Goal: Task Accomplishment & Management: Use online tool/utility

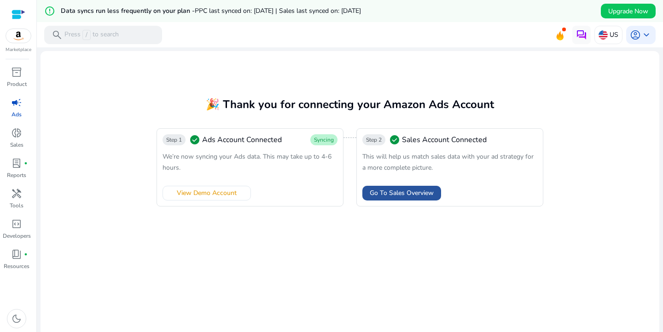
click at [408, 197] on span "Go To Sales Overview" at bounding box center [402, 193] width 64 height 10
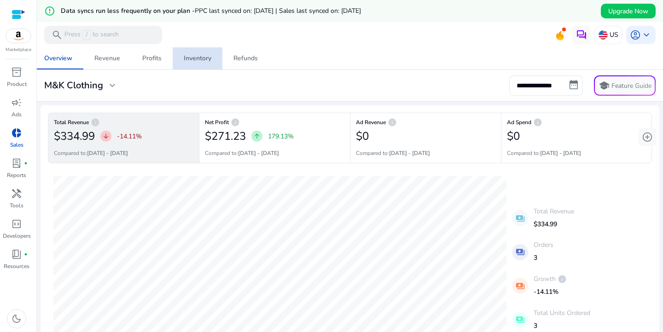
click at [187, 58] on div "Inventory" at bounding box center [198, 58] width 28 height 6
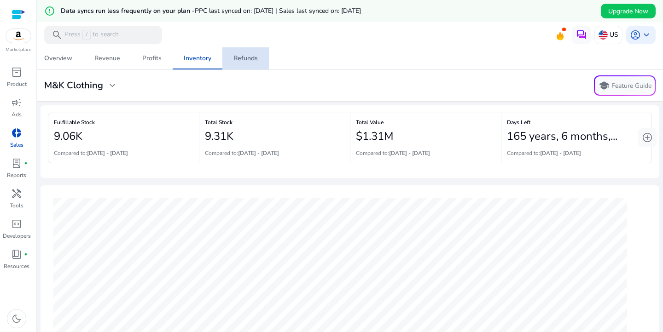
click at [255, 59] on div "Refunds" at bounding box center [245, 58] width 24 height 6
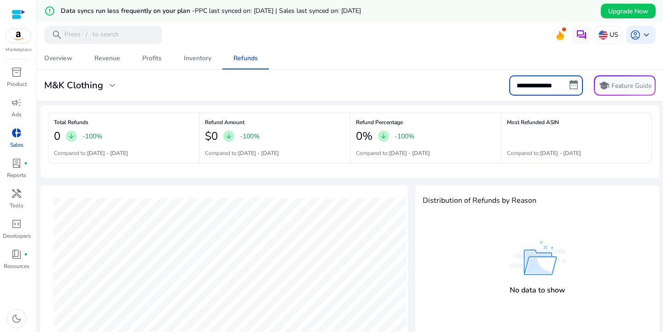
click at [548, 87] on input "**********" at bounding box center [546, 86] width 74 height 20
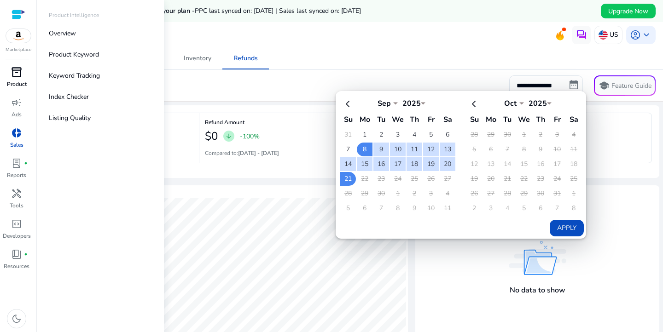
click at [14, 75] on span "inventory_2" at bounding box center [16, 72] width 11 height 11
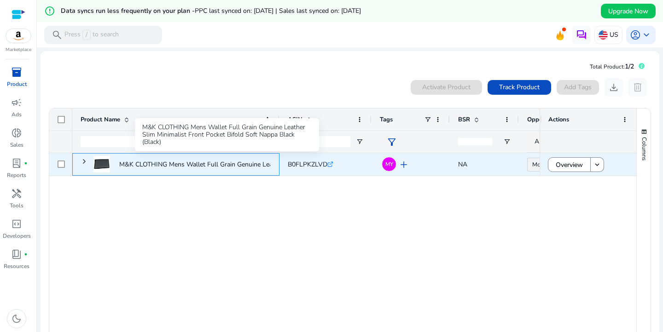
click at [143, 167] on p "M&K CLOTHING Mens Wallet Full Grain Genuine Leather Slim Minimalist..." at bounding box center [226, 164] width 215 height 19
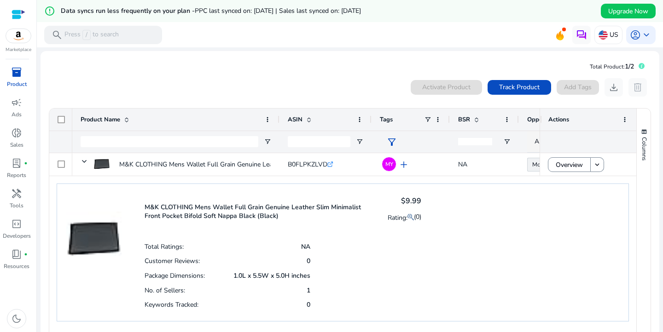
drag, startPoint x: 152, startPoint y: 292, endPoint x: 314, endPoint y: 289, distance: 162.6
click at [314, 289] on div "Total Ratings: NA Customer Reviews: 0 Package Dimensions: 1.0L x 5.5W x 5.0H in…" at bounding box center [283, 275] width 277 height 73
click at [18, 137] on span "donut_small" at bounding box center [16, 133] width 11 height 11
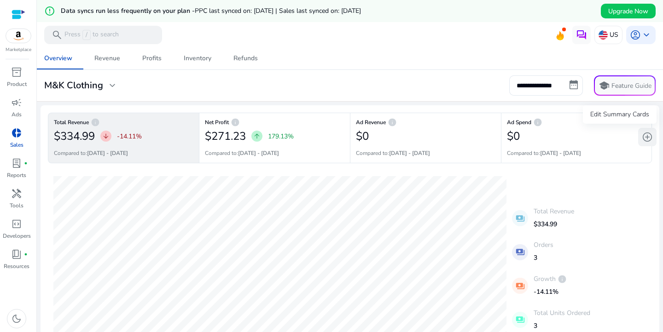
click at [648, 136] on span "add_circle" at bounding box center [647, 137] width 11 height 11
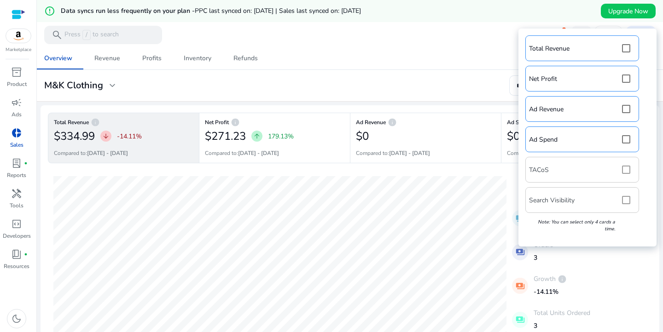
click at [624, 200] on div "Total Revenue Net Profit Ad Revenue Ad Spend TACoS Search Visibility Note: You …" at bounding box center [587, 138] width 129 height 210
click at [628, 199] on div "Total Revenue Net Profit Ad Revenue Ad Spend TACoS Search Visibility Note: You …" at bounding box center [587, 138] width 129 height 210
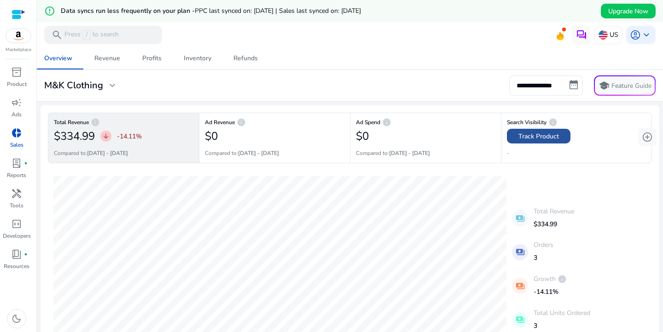
click at [542, 139] on span "Track Product" at bounding box center [539, 137] width 41 height 10
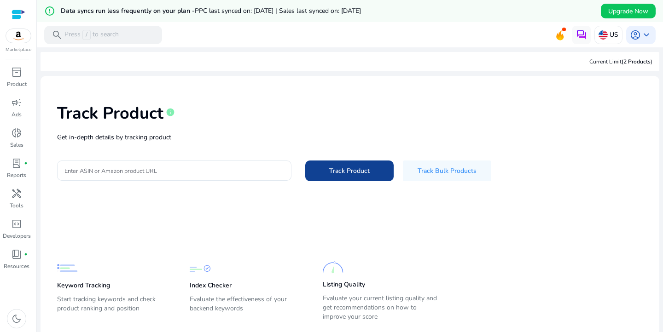
click at [358, 177] on span at bounding box center [349, 171] width 88 height 22
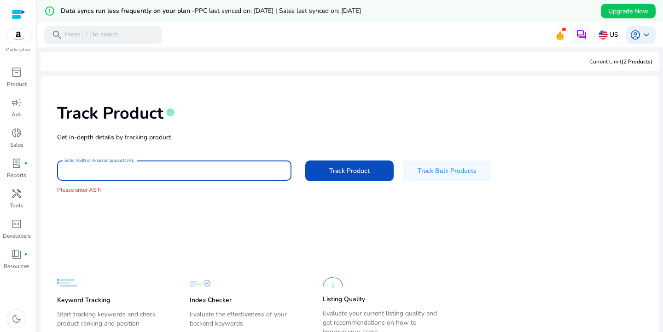
click at [106, 171] on input "Enter ASIN or Amazon product URL" at bounding box center [174, 171] width 220 height 10
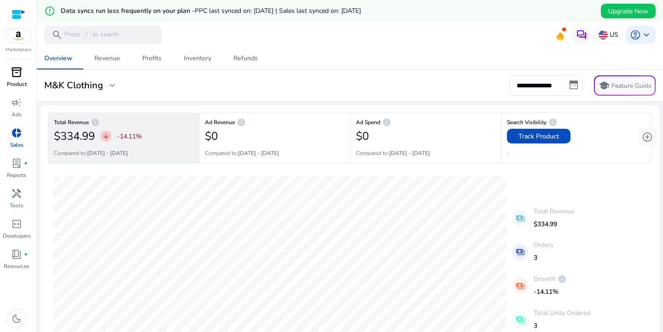
click at [18, 81] on p "Product" at bounding box center [17, 84] width 20 height 8
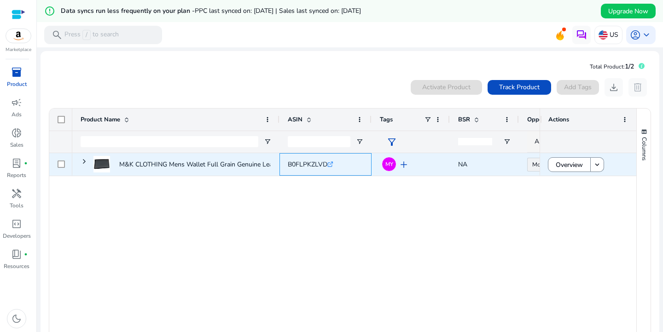
click at [330, 164] on icon ".st0{fill:#2c8af8}" at bounding box center [330, 165] width 6 height 6
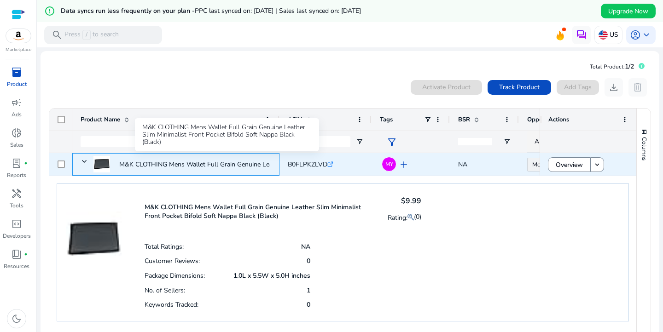
click at [147, 162] on p "M&K CLOTHING Mens Wallet Full Grain Genuine Leather Slim Minimalist..." at bounding box center [226, 164] width 215 height 19
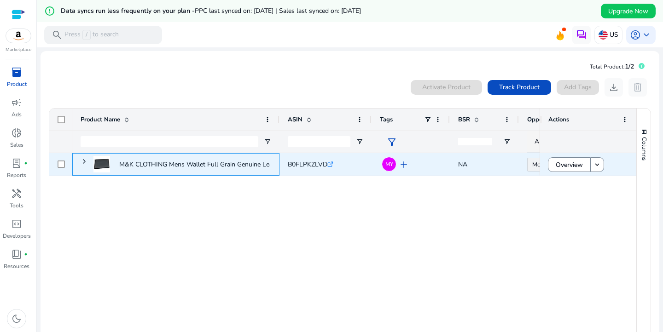
click at [147, 162] on p "M&K CLOTHING Mens Wallet Full Grain Genuine Leather Slim Minimalist..." at bounding box center [226, 164] width 215 height 19
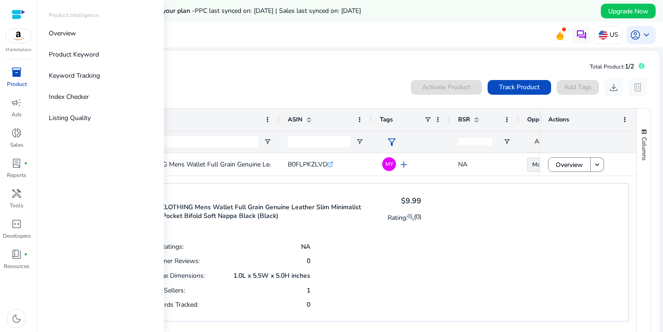
click at [15, 80] on div "inventory_2" at bounding box center [17, 72] width 26 height 15
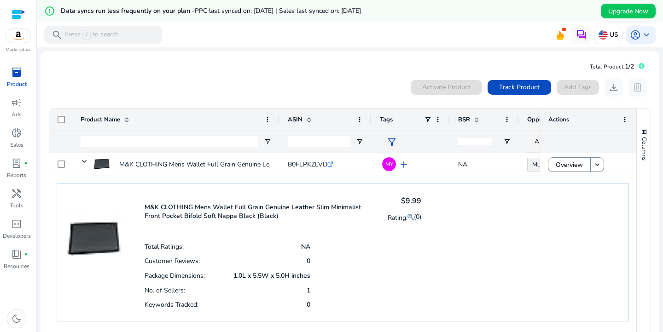
click at [584, 239] on div "M&K CLOTHING Mens Wallet Full Grain Genuine Leather Slim Minimalist Front Pocke…" at bounding box center [343, 253] width 572 height 138
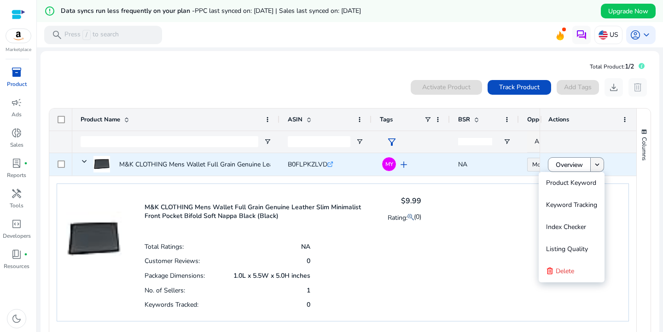
click at [601, 168] on mat-icon "keyboard_arrow_down" at bounding box center [597, 165] width 8 height 8
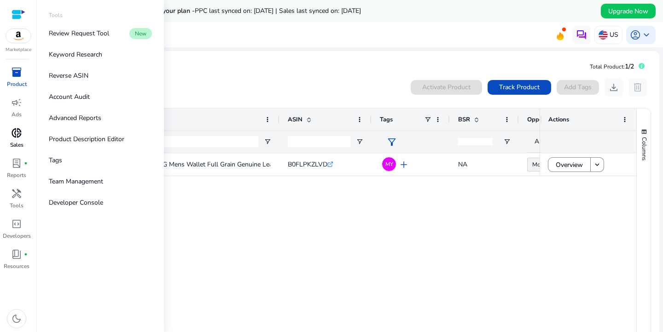
click at [15, 136] on span "donut_small" at bounding box center [16, 133] width 11 height 11
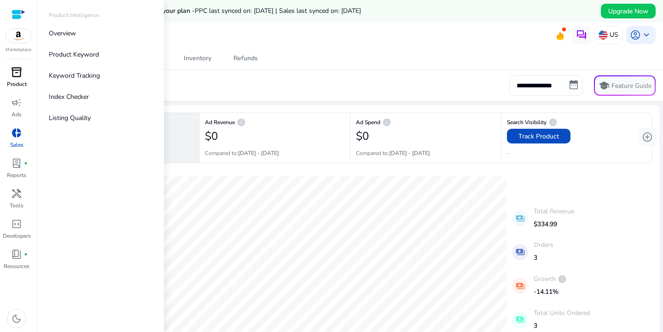
click at [19, 79] on div "inventory_2" at bounding box center [17, 72] width 26 height 15
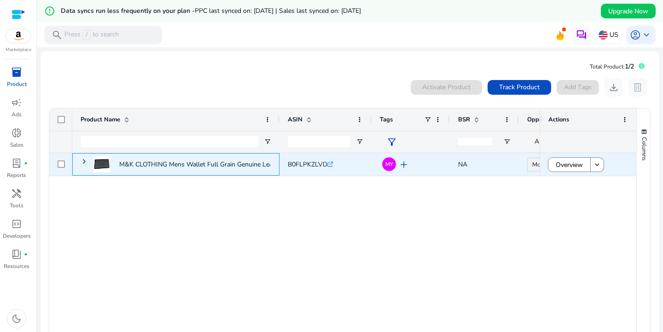
click at [220, 175] on div "M&K CLOTHING Mens Wallet Full Grain Genuine Leather Slim Minimalist..." at bounding box center [226, 164] width 215 height 25
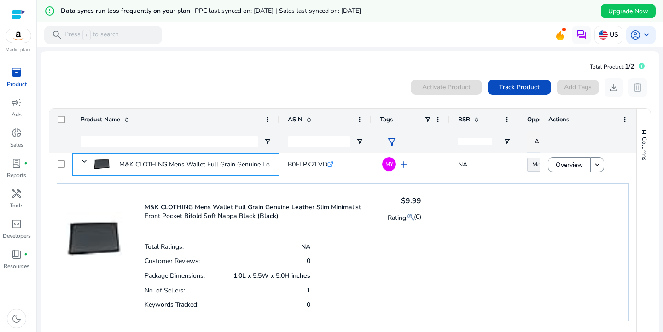
scroll to position [42, 0]
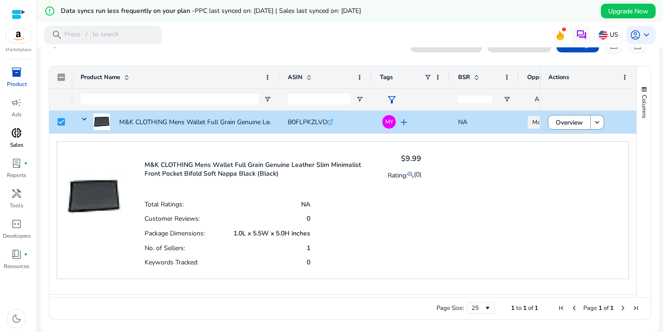
click at [17, 145] on p "Sales" at bounding box center [16, 145] width 13 height 8
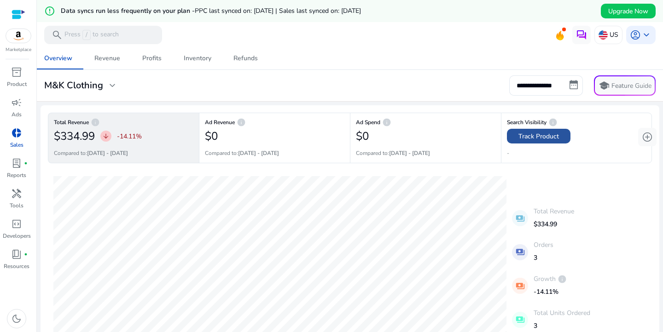
click at [545, 137] on span "Track Product" at bounding box center [539, 137] width 41 height 10
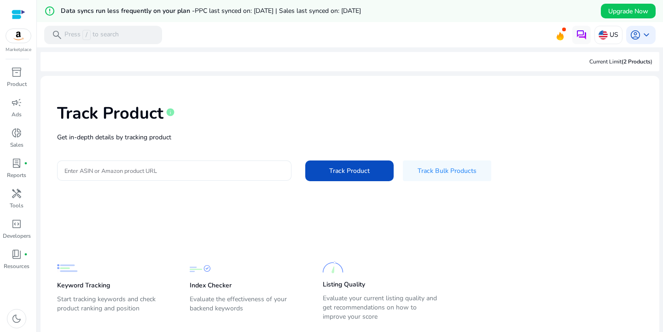
click at [118, 172] on input "Enter ASIN or Amazon product URL" at bounding box center [174, 171] width 220 height 10
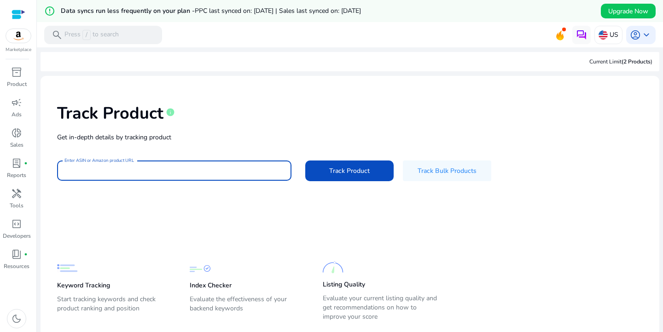
paste input "**********"
type input "**********"
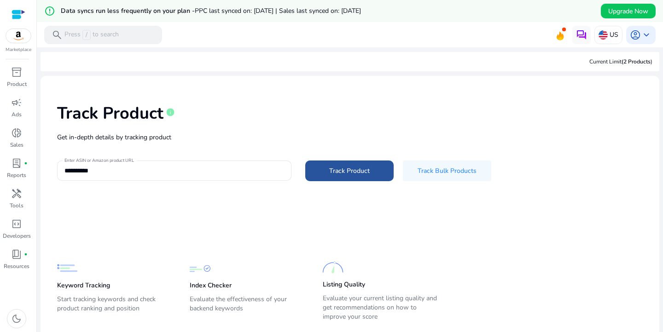
click at [339, 172] on span "Track Product" at bounding box center [349, 171] width 41 height 10
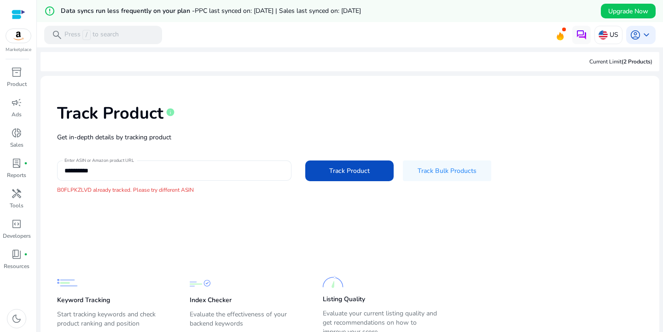
click at [113, 168] on input "**********" at bounding box center [174, 171] width 220 height 10
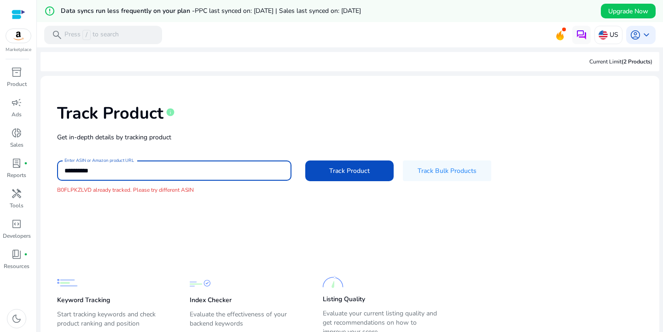
click at [69, 170] on input "**********" at bounding box center [174, 171] width 220 height 10
drag, startPoint x: 65, startPoint y: 169, endPoint x: 78, endPoint y: 192, distance: 26.4
click at [66, 171] on input "**********" at bounding box center [174, 171] width 220 height 10
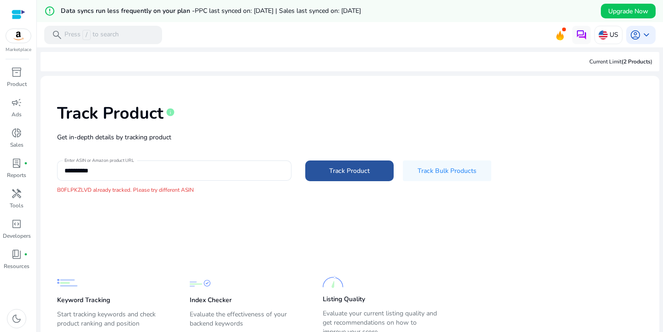
click at [352, 168] on span "Track Product" at bounding box center [349, 171] width 41 height 10
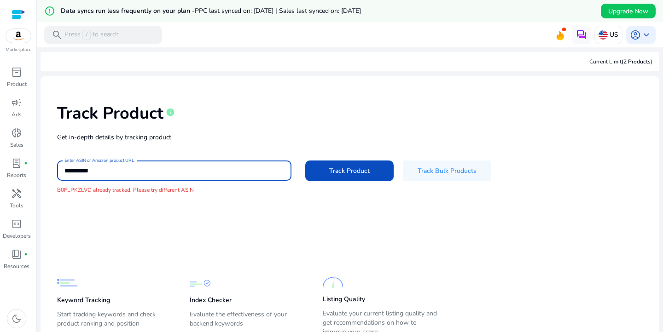
click at [155, 174] on input "**********" at bounding box center [174, 171] width 220 height 10
drag, startPoint x: 66, startPoint y: 169, endPoint x: 50, endPoint y: 169, distance: 15.7
click at [64, 169] on input "**********" at bounding box center [174, 171] width 220 height 10
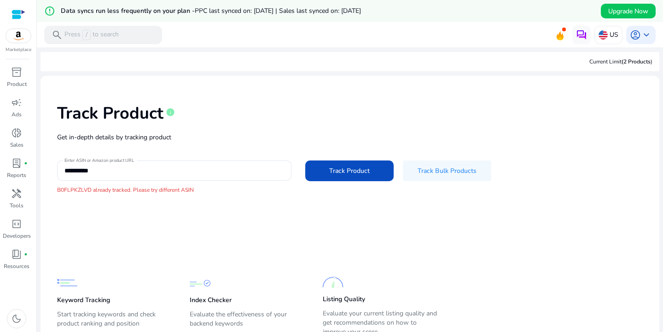
click at [49, 169] on div "**********" at bounding box center [350, 148] width 604 height 131
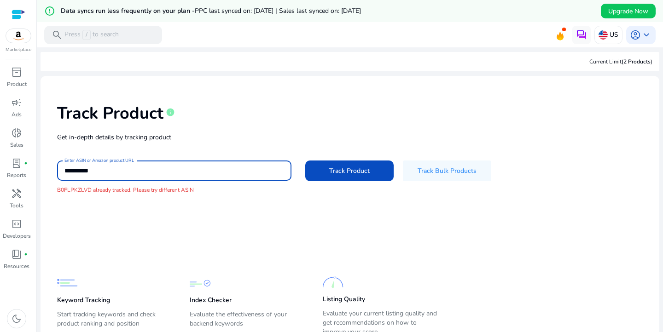
click at [104, 169] on input "**********" at bounding box center [174, 171] width 220 height 10
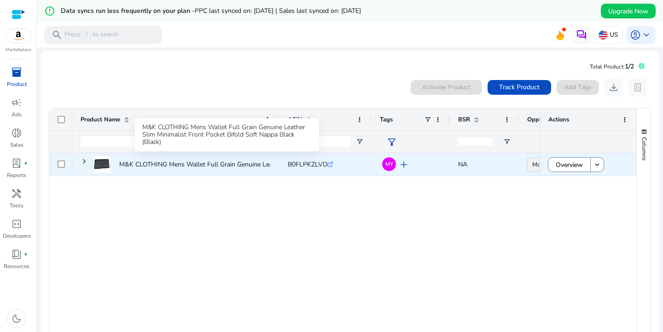
click at [143, 163] on p "M&K CLOTHING Mens Wallet Full Grain Genuine Leather Slim Minimalist..." at bounding box center [226, 164] width 215 height 19
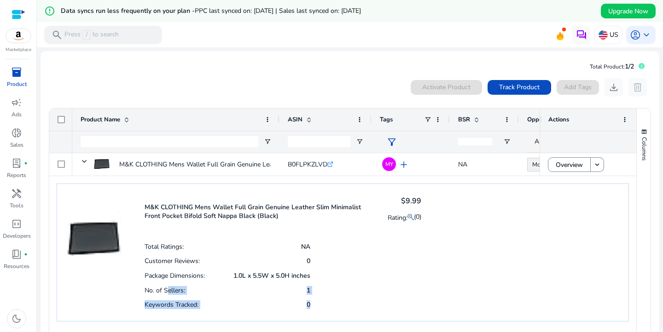
drag, startPoint x: 168, startPoint y: 292, endPoint x: 308, endPoint y: 305, distance: 140.5
click at [308, 305] on div "Total Ratings: NA Customer Reviews: 0 Package Dimensions: 1.0L x 5.5W x 5.0H in…" at bounding box center [228, 275] width 166 height 73
drag, startPoint x: 161, startPoint y: 245, endPoint x: 309, endPoint y: 245, distance: 148.7
click at [309, 245] on div "Total Ratings: NA" at bounding box center [228, 246] width 166 height 15
click at [205, 249] on div "Total Ratings: NA" at bounding box center [228, 246] width 166 height 15
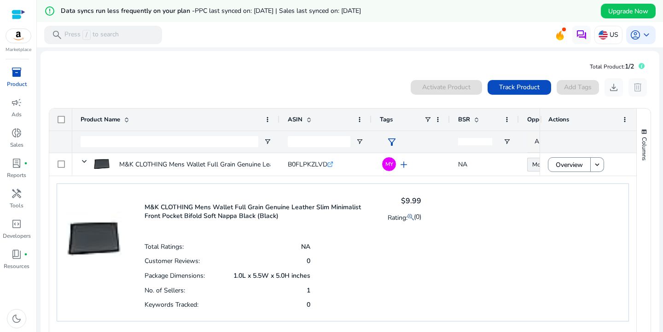
click at [218, 208] on p "M&K CLOTHING Mens Wallet Full Grain Genuine Leather Slim Minimalist Front Pocke…" at bounding box center [261, 211] width 232 height 17
click at [174, 209] on p "M&K CLOTHING Mens Wallet Full Grain Genuine Leather Slim Minimalist Front Pocke…" at bounding box center [261, 211] width 232 height 17
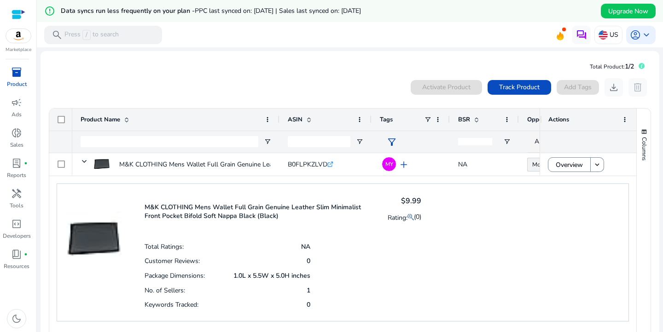
click at [174, 209] on p "M&K CLOTHING Mens Wallet Full Grain Genuine Leather Slim Minimalist Front Pocke…" at bounding box center [261, 211] width 232 height 17
click at [163, 209] on p "M&K CLOTHING Mens Wallet Full Grain Genuine Leather Slim Minimalist Front Pocke…" at bounding box center [261, 211] width 232 height 17
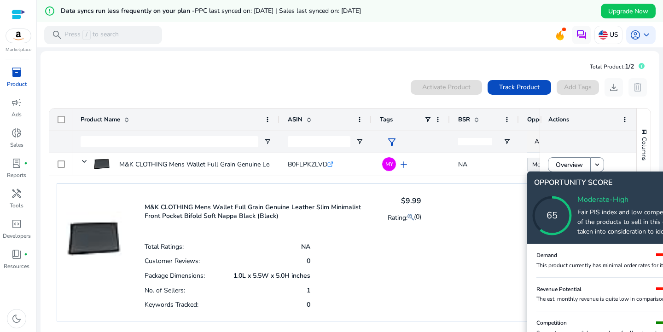
click at [532, 166] on icon at bounding box center [561, 207] width 92 height 92
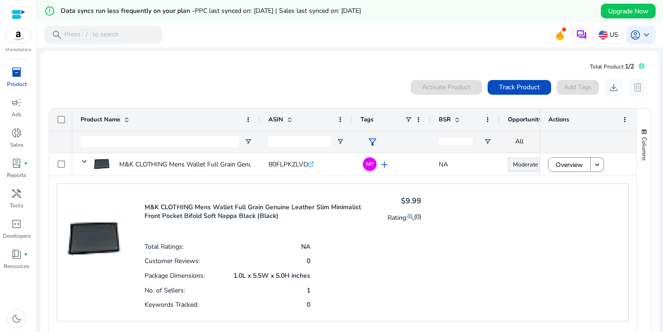
drag, startPoint x: 277, startPoint y: 122, endPoint x: 346, endPoint y: 125, distance: 69.1
drag, startPoint x: 499, startPoint y: 121, endPoint x: 469, endPoint y: 134, distance: 32.8
click at [467, 129] on div at bounding box center [467, 120] width 4 height 22
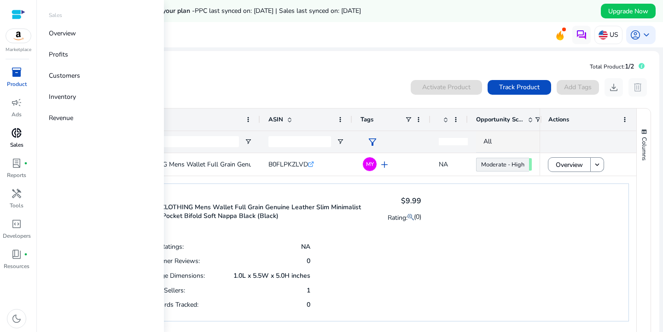
click at [16, 135] on span "donut_small" at bounding box center [16, 133] width 11 height 11
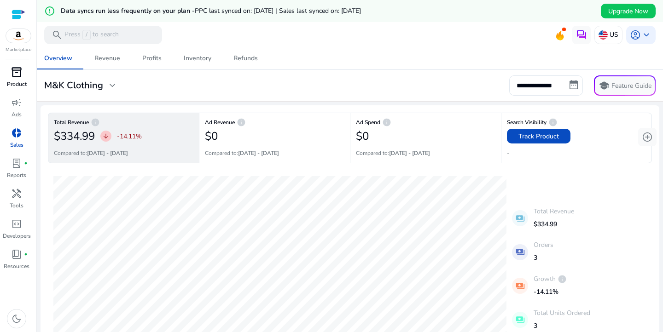
click at [17, 81] on p "Product" at bounding box center [17, 84] width 20 height 8
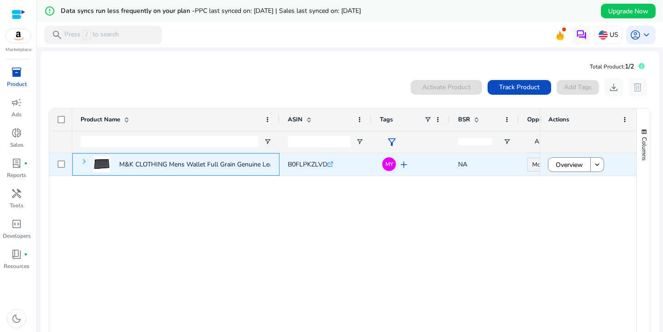
click at [83, 164] on span at bounding box center [84, 161] width 7 height 7
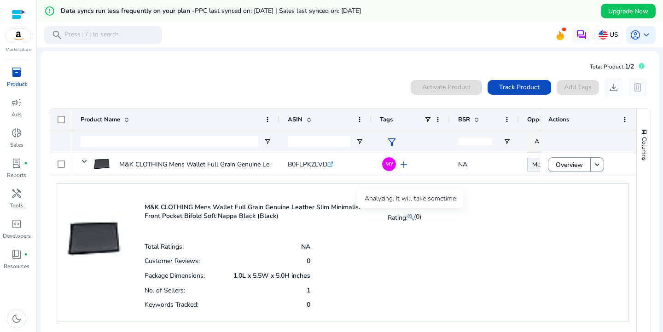
click at [411, 217] on mat-icon at bounding box center [411, 217] width 6 height 11
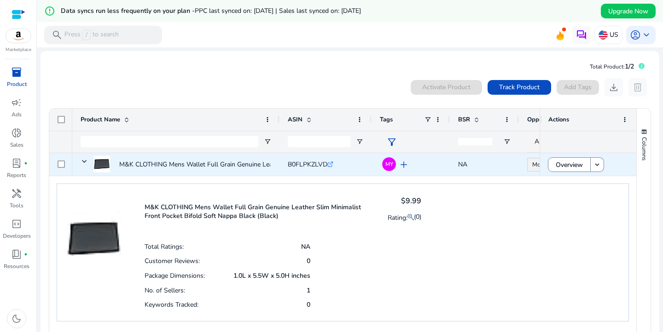
click at [402, 167] on span "add" at bounding box center [403, 164] width 11 height 11
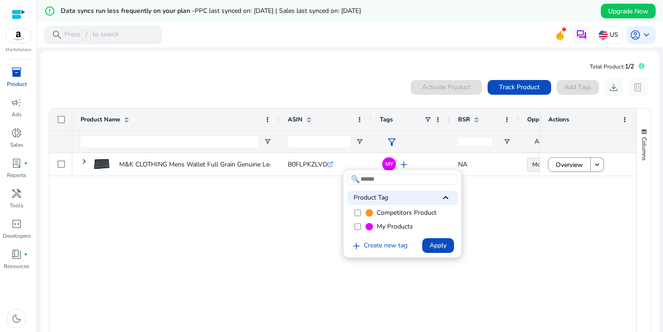
click at [91, 194] on div at bounding box center [331, 166] width 663 height 332
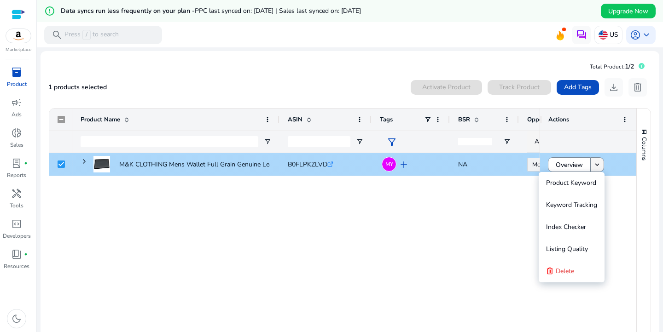
click at [598, 166] on mat-icon "keyboard_arrow_down" at bounding box center [597, 165] width 8 height 8
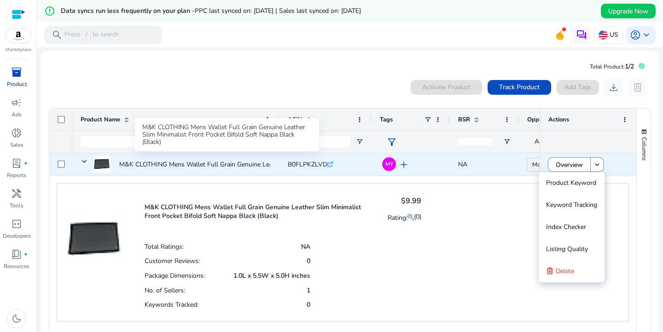
click at [164, 163] on p "M&K CLOTHING Mens Wallet Full Grain Genuine Leather Slim Minimalist..." at bounding box center [226, 164] width 215 height 19
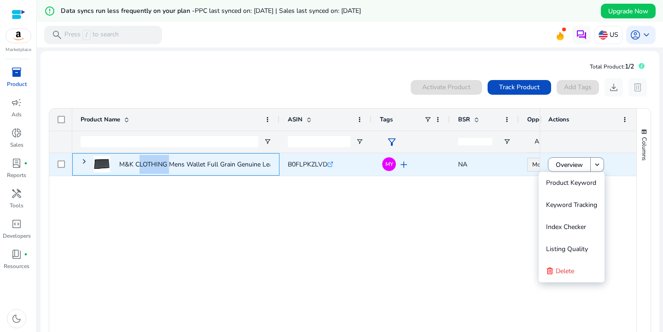
click at [164, 163] on p "M&K CLOTHING Mens Wallet Full Grain Genuine Leather Slim Minimalist..." at bounding box center [226, 164] width 215 height 19
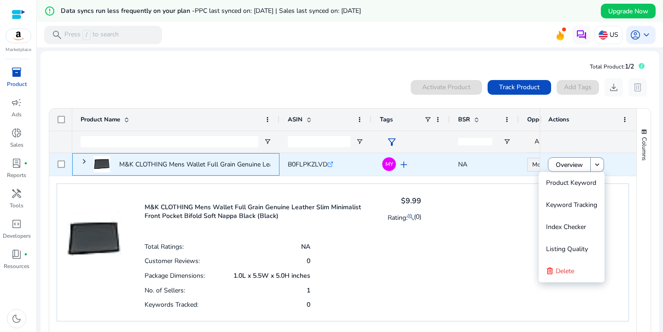
click at [164, 163] on p "M&K CLOTHING Mens Wallet Full Grain Genuine Leather Slim Minimalist..." at bounding box center [226, 164] width 215 height 19
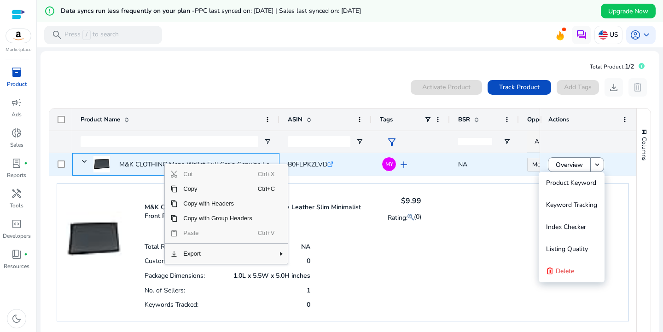
click at [307, 165] on span "B0FLPKZLVD" at bounding box center [308, 164] width 40 height 9
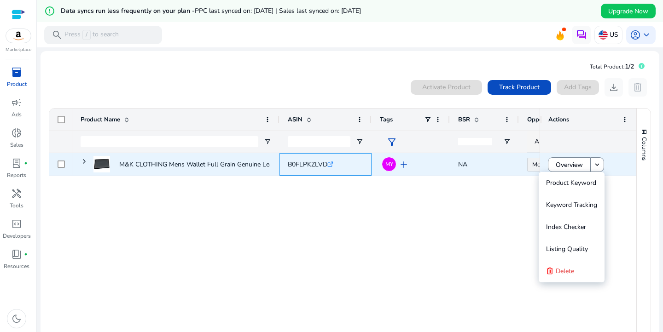
click at [307, 165] on span "B0FLPKZLVD" at bounding box center [308, 164] width 40 height 9
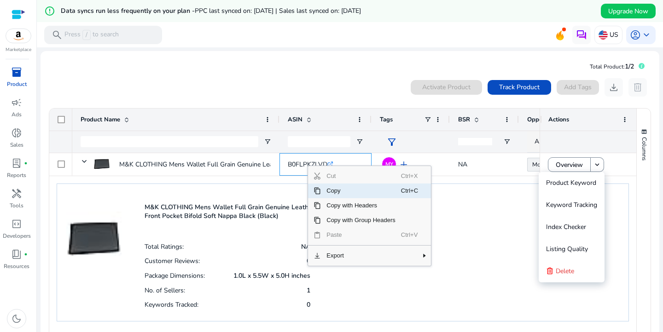
click at [334, 188] on span "Copy" at bounding box center [361, 191] width 80 height 15
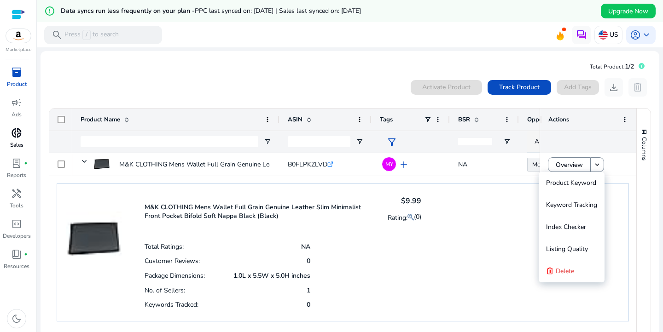
drag, startPoint x: 14, startPoint y: 141, endPoint x: 13, endPoint y: 147, distance: 6.0
click at [13, 141] on p "Sales" at bounding box center [16, 145] width 13 height 8
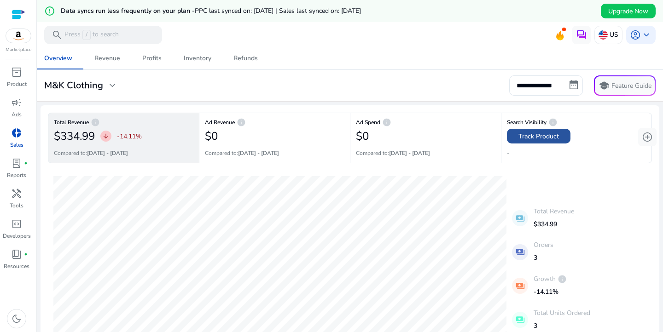
click at [542, 137] on span "Track Product" at bounding box center [539, 137] width 41 height 10
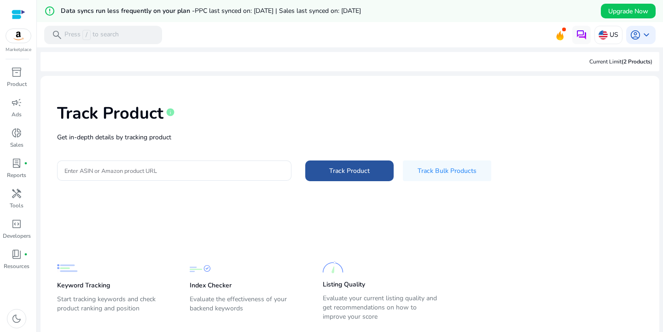
click at [352, 178] on span at bounding box center [349, 171] width 88 height 22
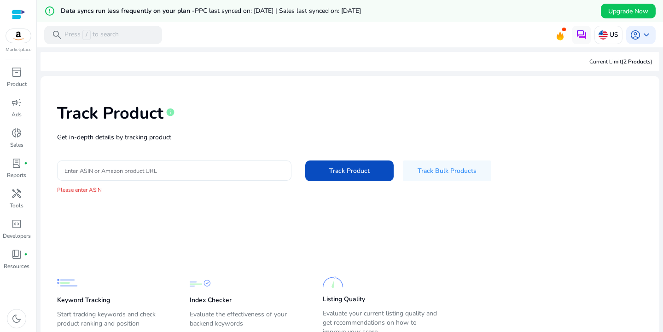
drag, startPoint x: 142, startPoint y: 163, endPoint x: 139, endPoint y: 169, distance: 6.6
click at [141, 163] on div at bounding box center [174, 171] width 220 height 20
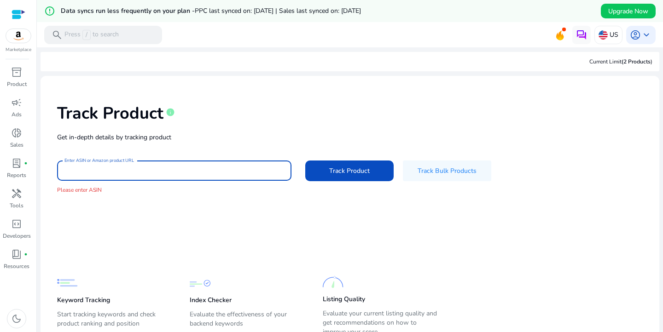
paste input "**********"
type input "**********"
click at [305, 161] on button "Track Product" at bounding box center [349, 171] width 88 height 21
